Goal: Task Accomplishment & Management: Manage account settings

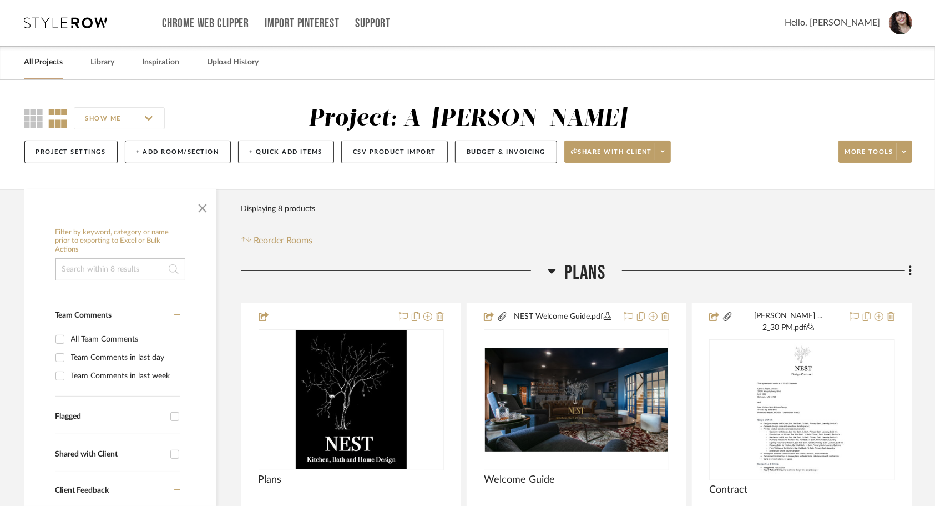
click at [48, 66] on link "All Projects" at bounding box center [43, 62] width 39 height 15
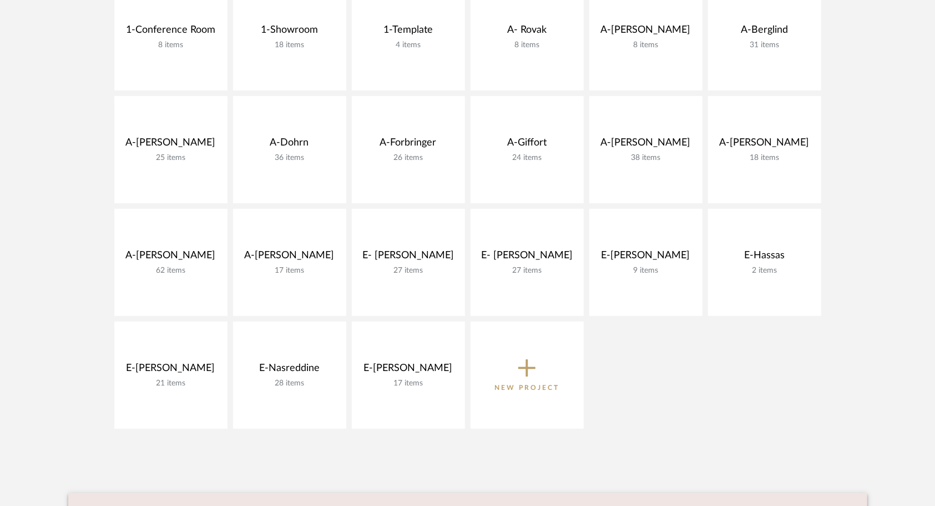
scroll to position [292, 0]
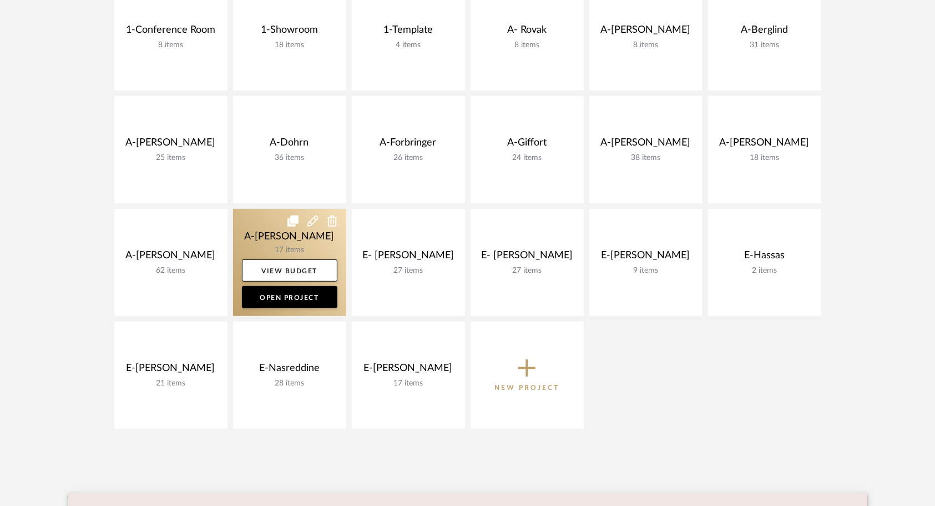
click at [256, 234] on link at bounding box center [289, 262] width 113 height 107
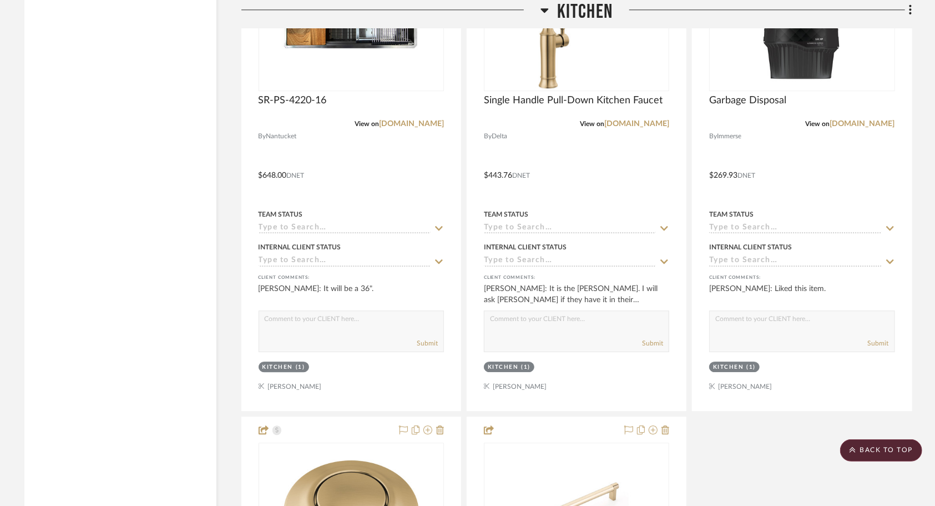
scroll to position [1916, 0]
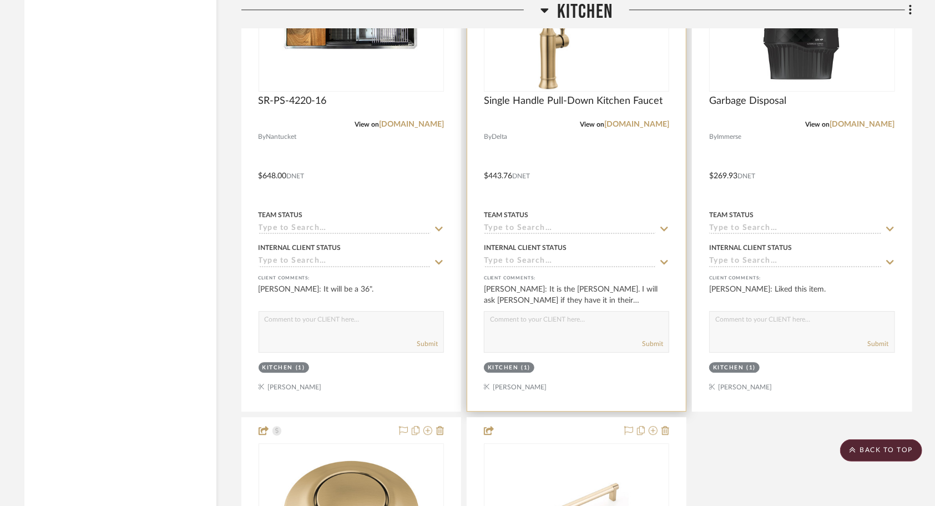
click at [592, 318] on textarea at bounding box center [577, 321] width 184 height 21
type textarea "Immerse does have the faucet in the showroom. We will want to make an appointme…"
click at [656, 339] on button "Submit" at bounding box center [652, 344] width 21 height 10
